Goal: Find specific page/section: Find specific page/section

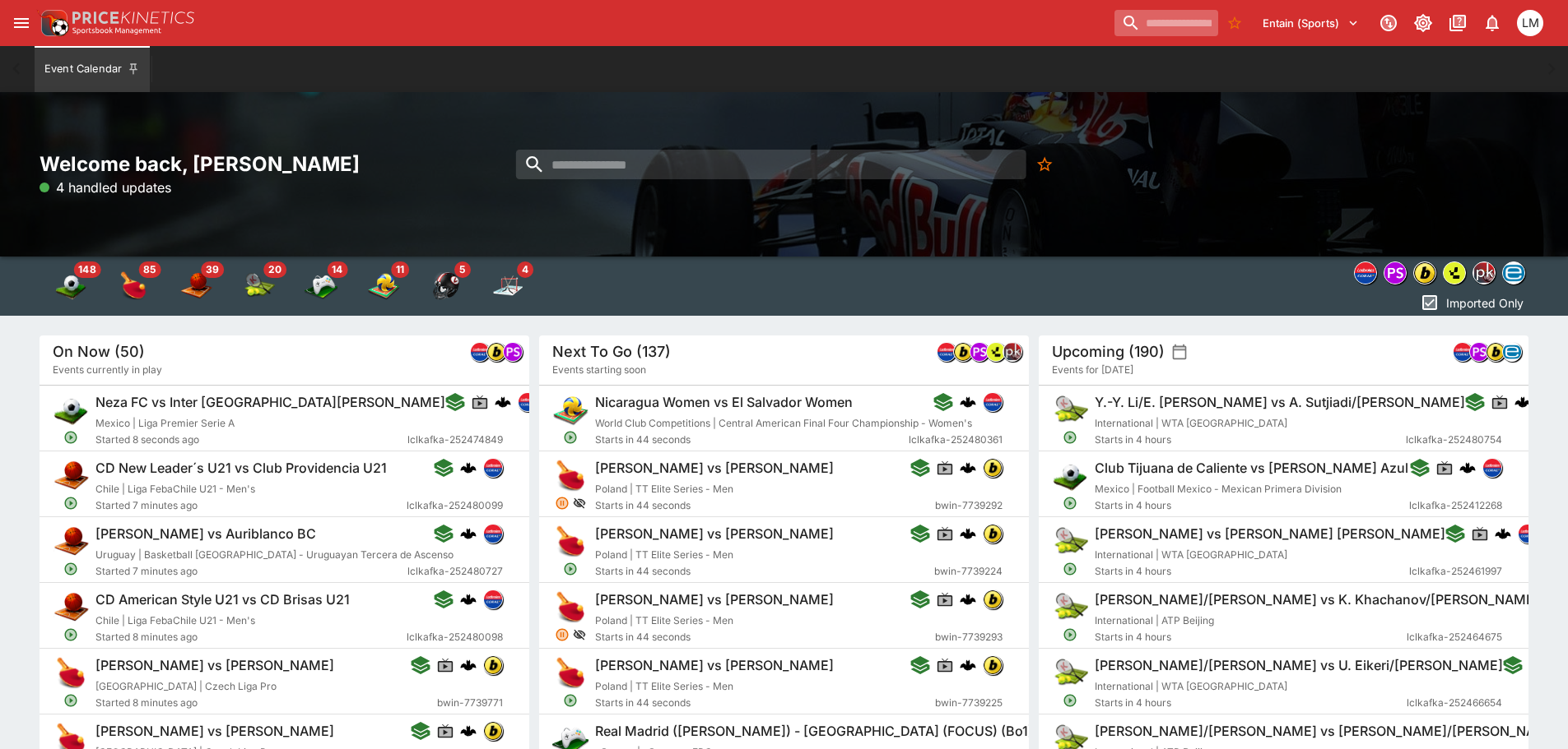
click at [1179, 22] on input "search" at bounding box center [1167, 22] width 104 height 26
click at [1356, 19] on icon "Select Tenant" at bounding box center [1352, 22] width 15 height 15
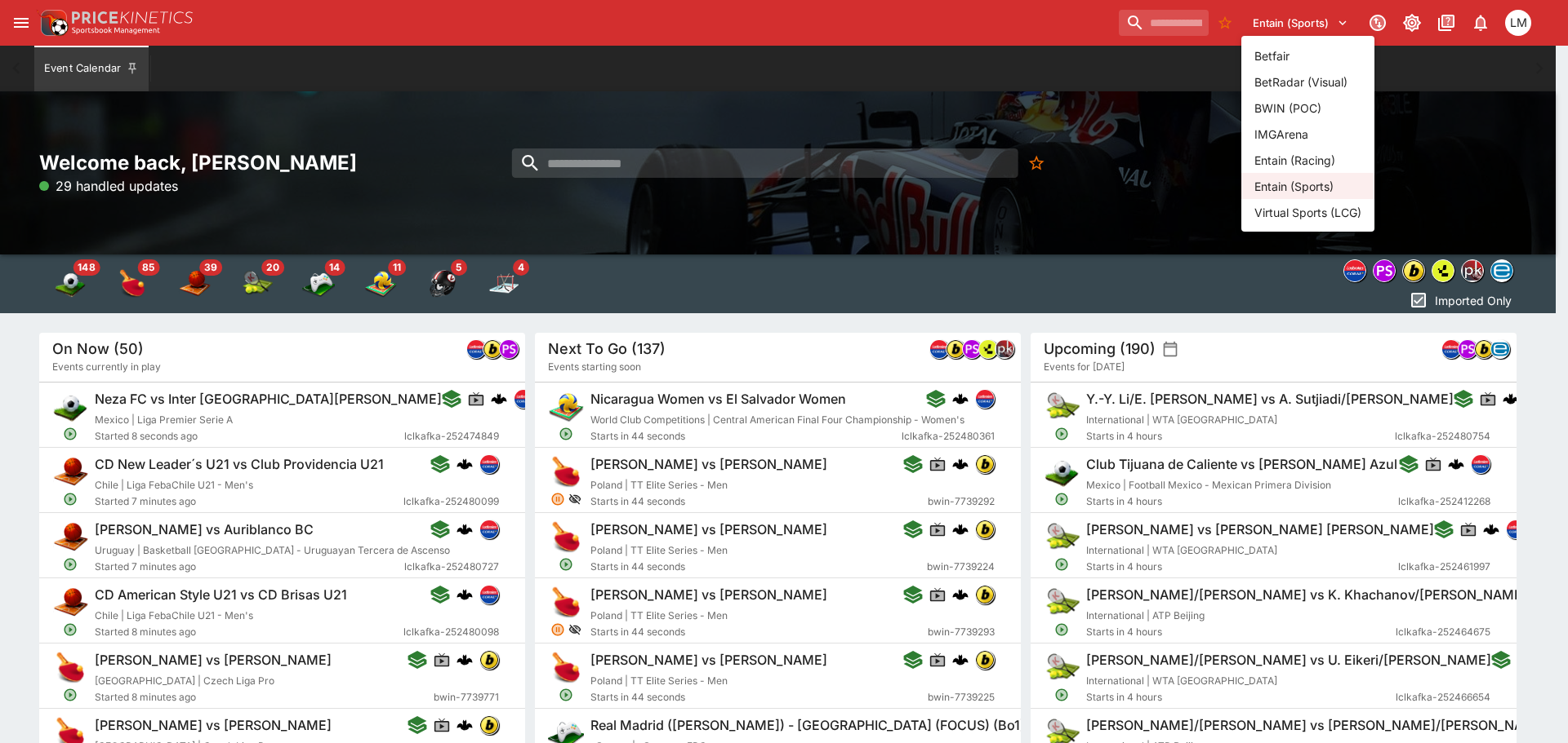
click at [1313, 156] on li "Entain (Racing)" at bounding box center [1308, 159] width 133 height 26
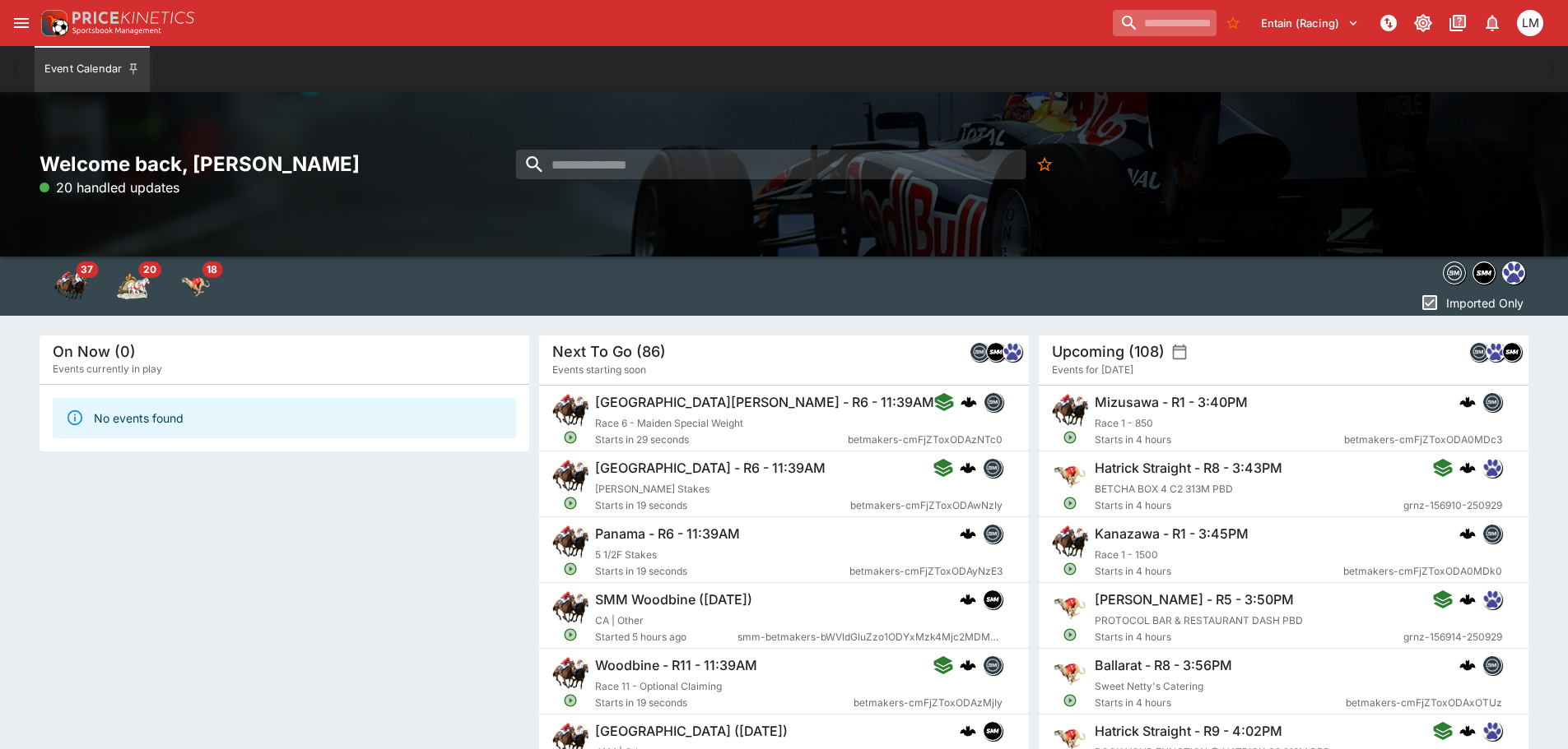
click at [1169, 31] on input "search" at bounding box center [1165, 22] width 104 height 26
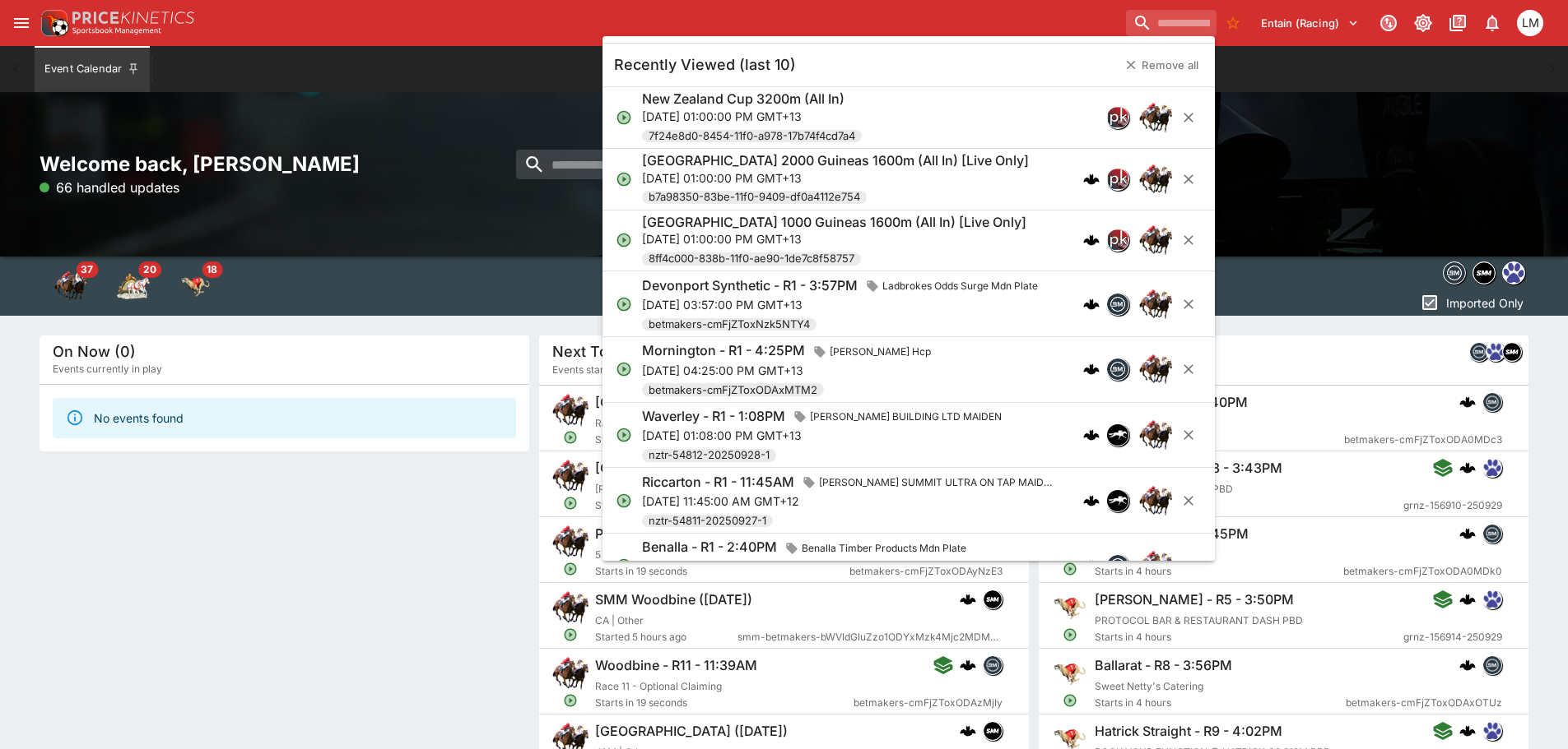
click at [814, 231] on p "Sat, Nov 8, 2025, 01:00:00 PM GMT+13" at bounding box center [833, 239] width 384 height 17
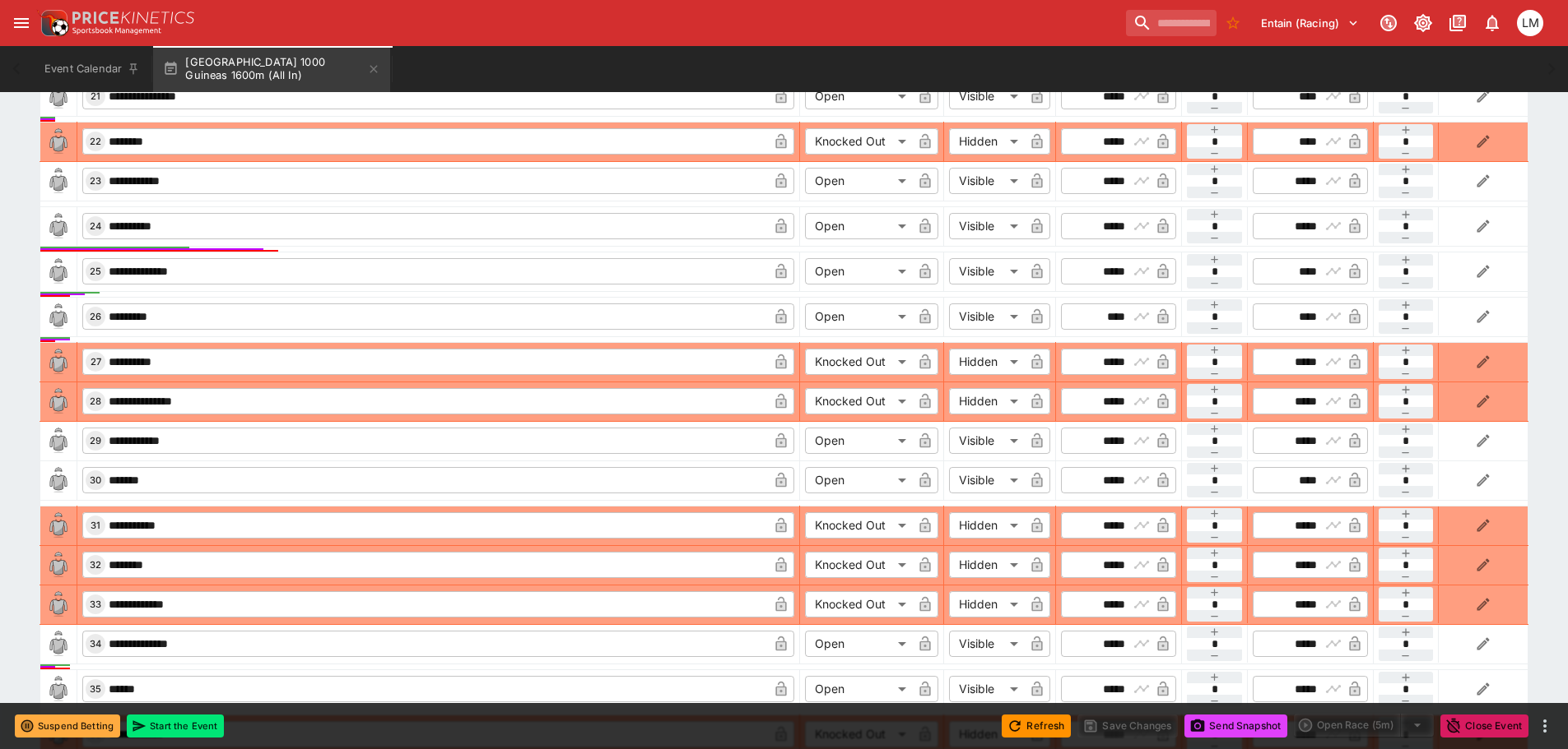
scroll to position [1727, 0]
